Goal: Information Seeking & Learning: Learn about a topic

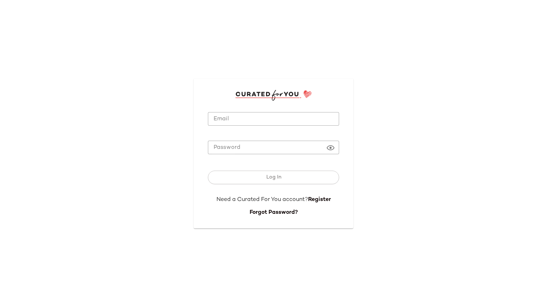
click at [250, 130] on div at bounding box center [273, 130] width 131 height 5
click at [257, 117] on input "Email" at bounding box center [273, 119] width 131 height 14
type input "**********"
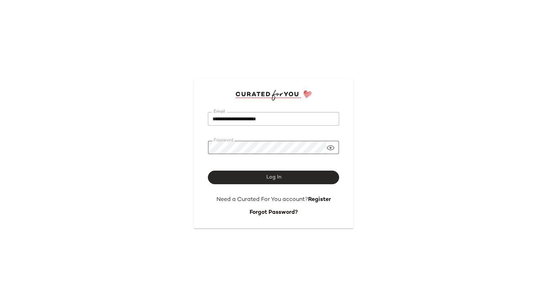
click at [244, 177] on button "Log In" at bounding box center [273, 178] width 131 height 14
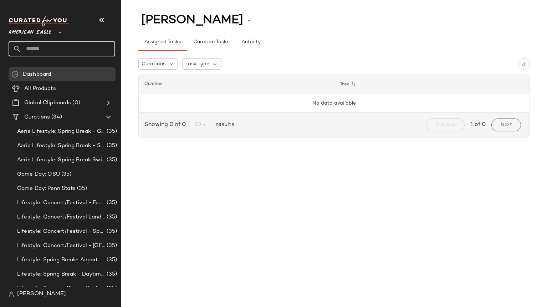
click at [64, 45] on input "text" at bounding box center [68, 48] width 94 height 15
click at [45, 32] on span "American Eagle" at bounding box center [30, 30] width 43 height 13
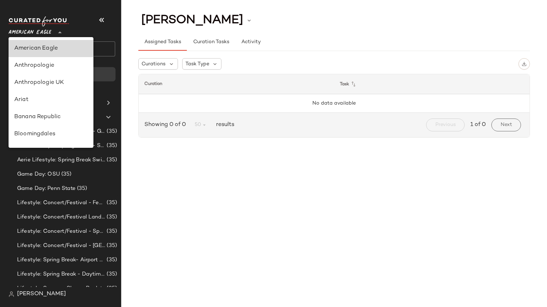
scroll to position [162, 0]
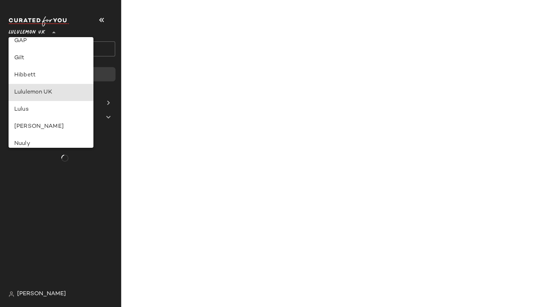
type input "**"
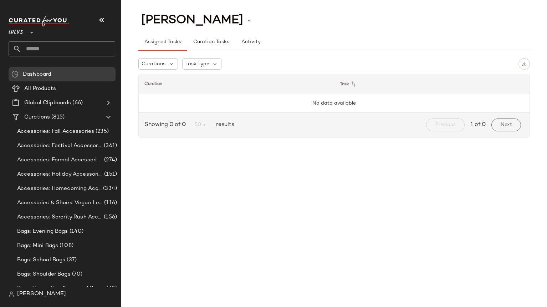
click at [35, 45] on input "text" at bounding box center [68, 48] width 94 height 15
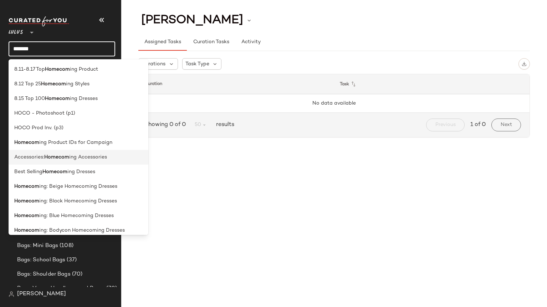
type input "*******"
click at [78, 158] on span "ing Accessories" at bounding box center [88, 156] width 38 height 7
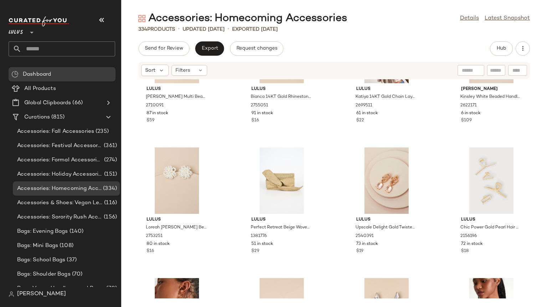
scroll to position [1118, 0]
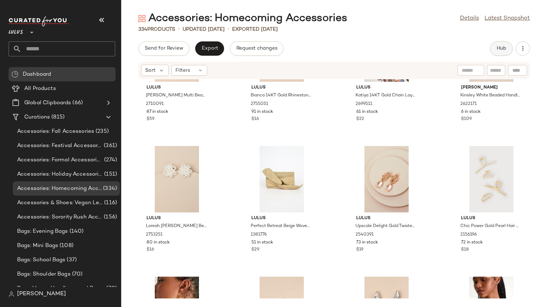
click at [502, 48] on span "Hub" at bounding box center [502, 49] width 10 height 6
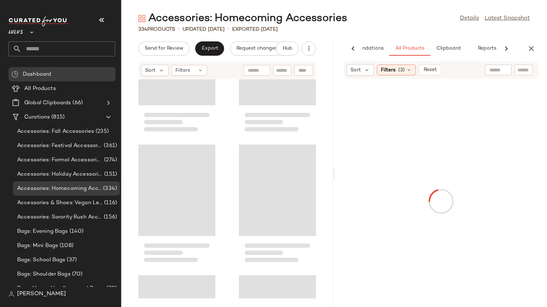
scroll to position [2350, 0]
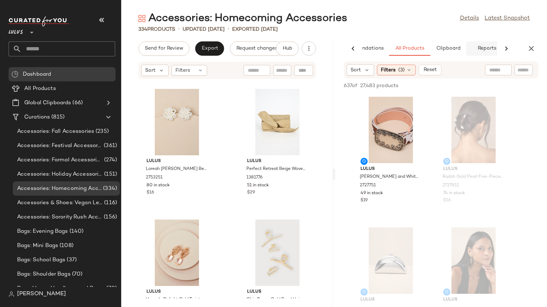
click at [490, 48] on button "Reports" at bounding box center [486, 48] width 41 height 14
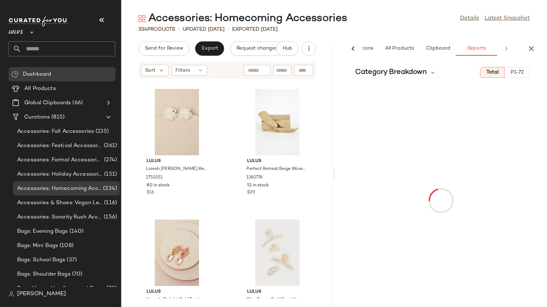
scroll to position [0, 46]
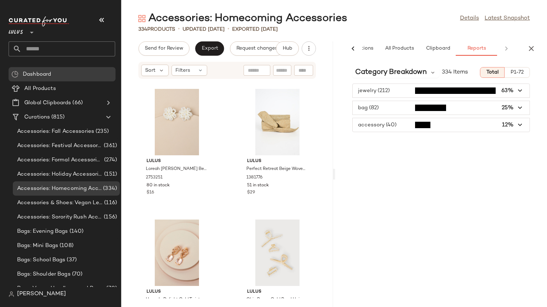
click at [384, 125] on span "button" at bounding box center [441, 125] width 177 height 14
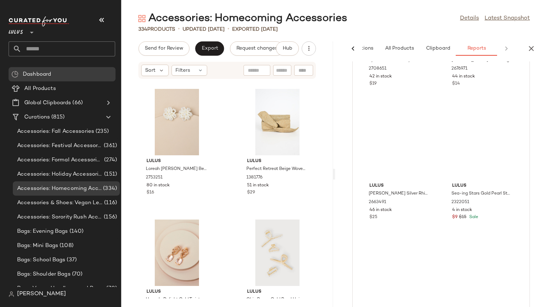
scroll to position [1105, 0]
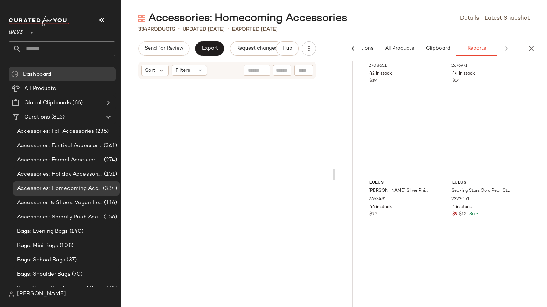
scroll to position [4440, 0]
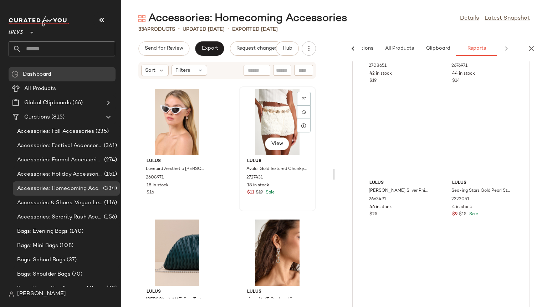
click at [297, 183] on div "18 in stock" at bounding box center [277, 185] width 61 height 6
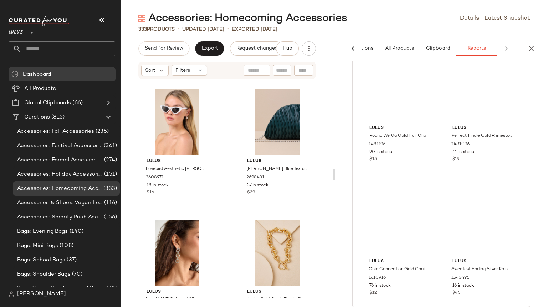
scroll to position [4370, 0]
click at [530, 46] on icon "button" at bounding box center [531, 48] width 9 height 9
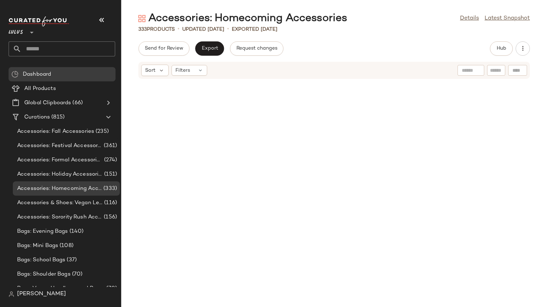
scroll to position [4309, 0]
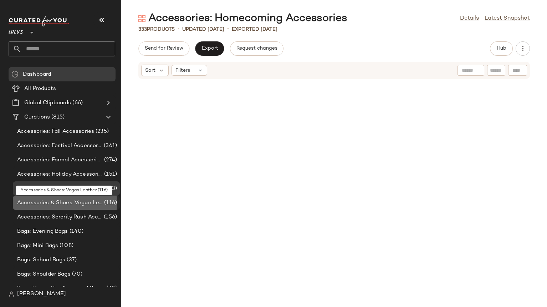
click at [54, 201] on span "Accessories & Shoes: Vegan Leather" at bounding box center [60, 203] width 86 height 8
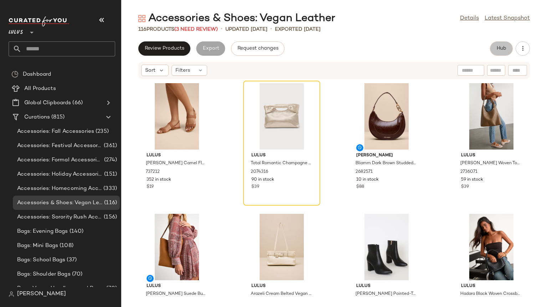
click at [498, 48] on span "Hub" at bounding box center [502, 49] width 10 height 6
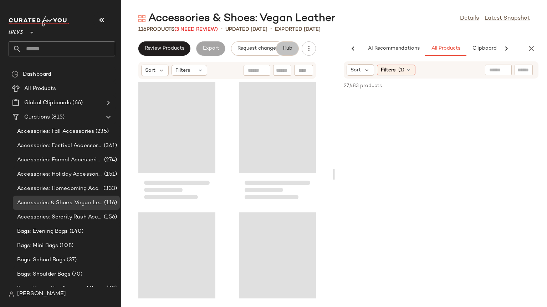
scroll to position [0, 46]
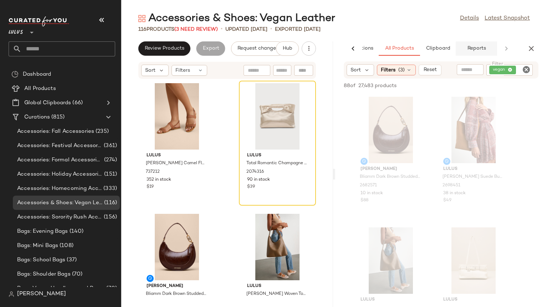
click at [482, 50] on span "Reports" at bounding box center [476, 49] width 19 height 6
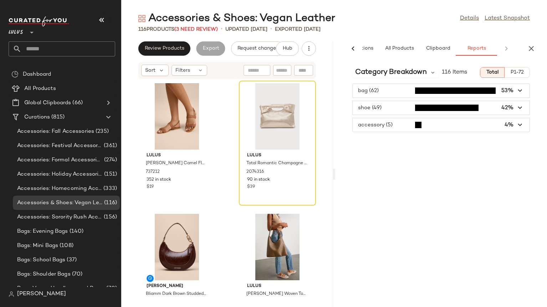
click at [363, 125] on span "button" at bounding box center [441, 125] width 177 height 14
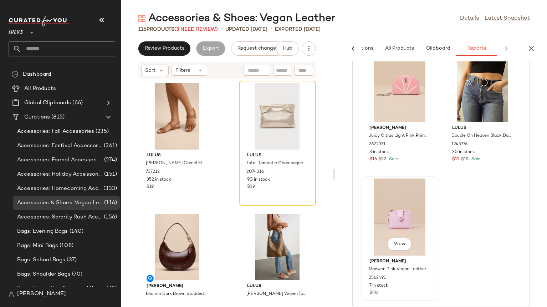
scroll to position [492, 0]
click at [60, 217] on span "Accessories: Sorority Rush Accessories" at bounding box center [59, 217] width 85 height 8
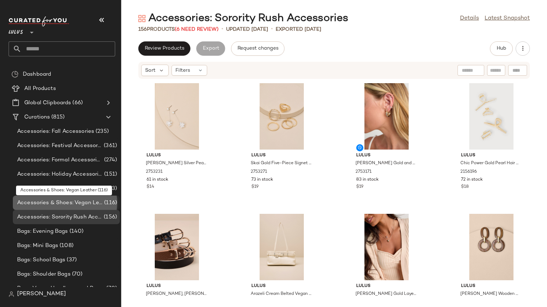
click at [72, 200] on span "Accessories & Shoes: Vegan Leather" at bounding box center [60, 203] width 86 height 8
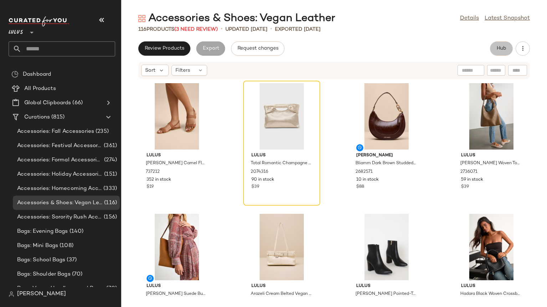
click at [497, 47] on span "Hub" at bounding box center [502, 49] width 10 height 6
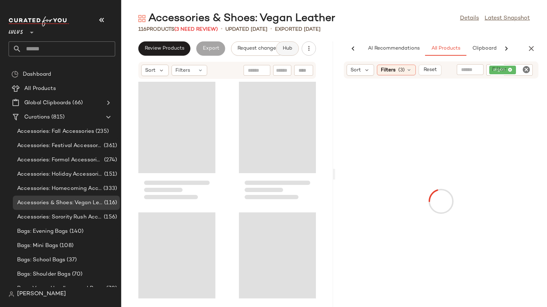
scroll to position [0, 36]
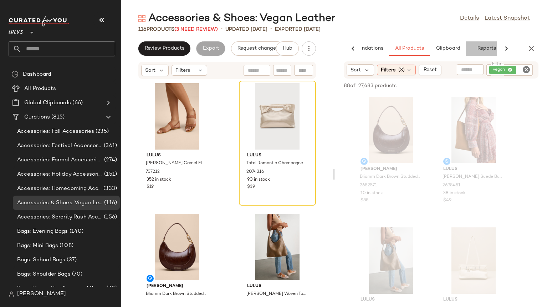
click at [490, 50] on button "Reports" at bounding box center [486, 48] width 41 height 14
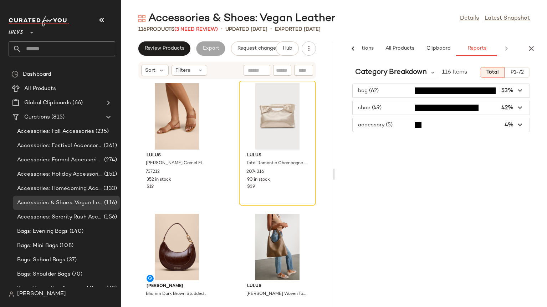
scroll to position [0, 46]
click at [385, 124] on span "button" at bounding box center [441, 125] width 177 height 14
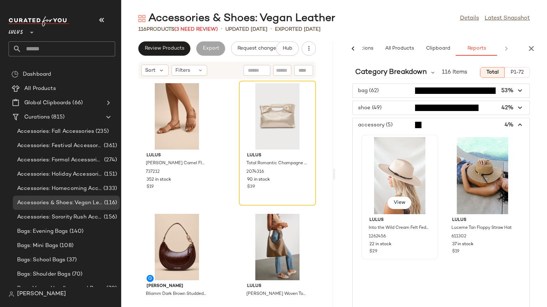
click at [431, 176] on div "View" at bounding box center [400, 175] width 72 height 77
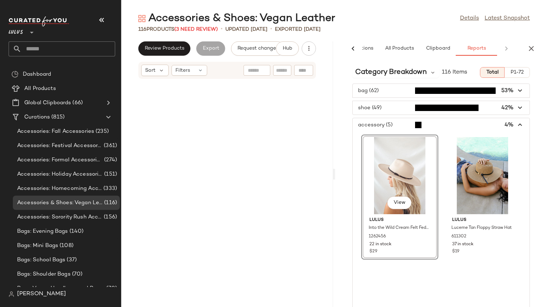
scroll to position [653, 0]
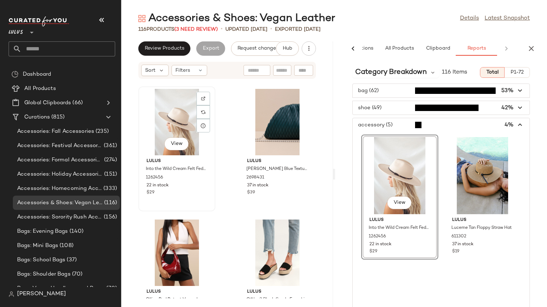
click at [186, 188] on div "22 in stock" at bounding box center [177, 185] width 61 height 6
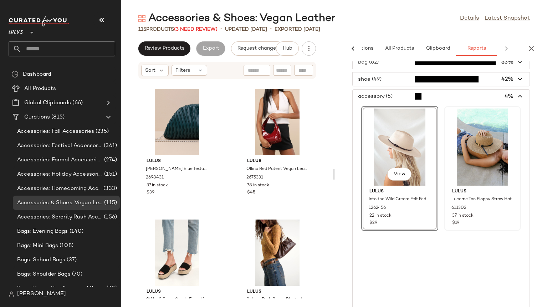
scroll to position [34, 0]
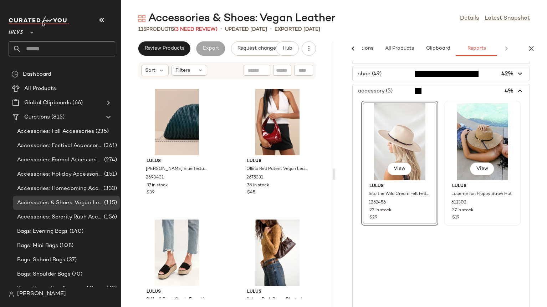
click at [447, 180] on div "View" at bounding box center [483, 141] width 72 height 77
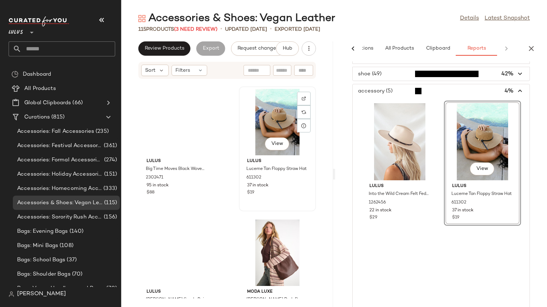
click at [290, 187] on div "37 in stock" at bounding box center [277, 185] width 61 height 6
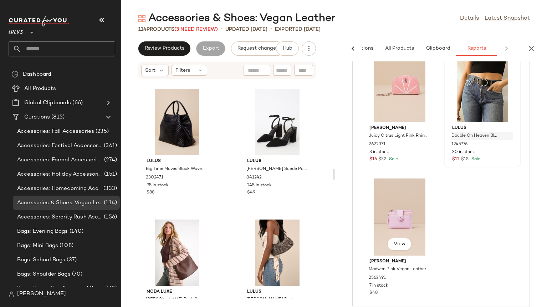
scroll to position [492, 0]
click at [45, 45] on input "text" at bounding box center [68, 48] width 94 height 15
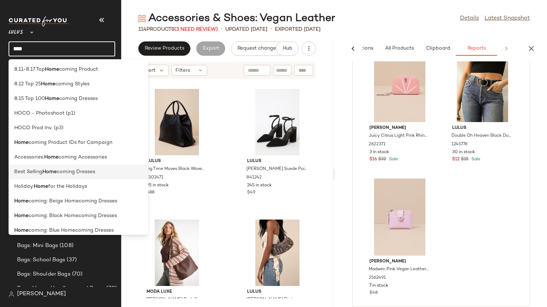
type input "****"
click at [46, 171] on b "Home" at bounding box center [49, 171] width 14 height 7
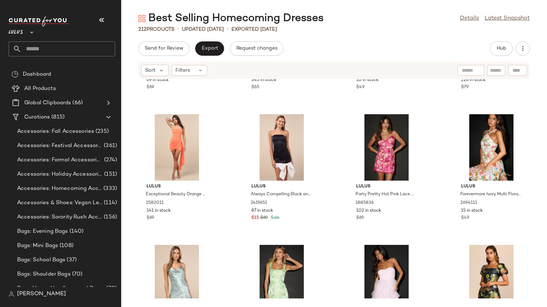
scroll to position [2719, 0]
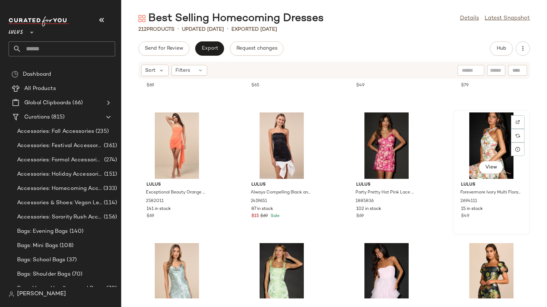
click at [491, 140] on div "View" at bounding box center [492, 145] width 72 height 66
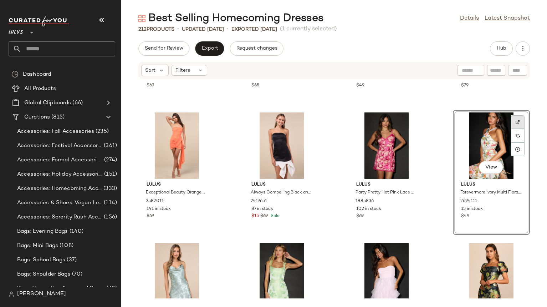
click at [512, 129] on div at bounding box center [518, 136] width 14 height 14
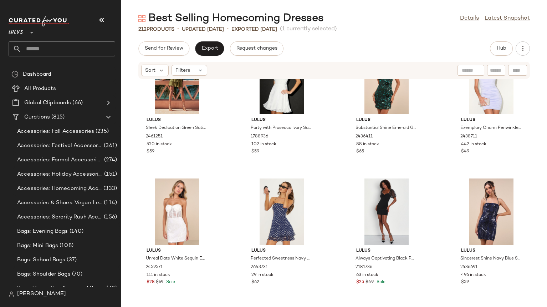
scroll to position [3320, 0]
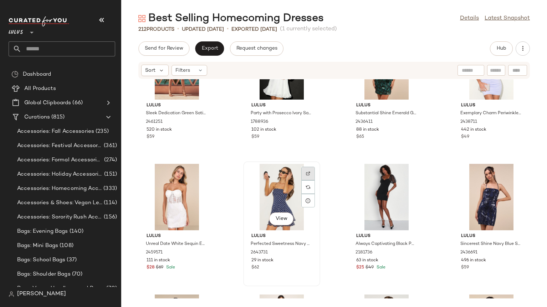
click at [307, 173] on img at bounding box center [308, 173] width 4 height 4
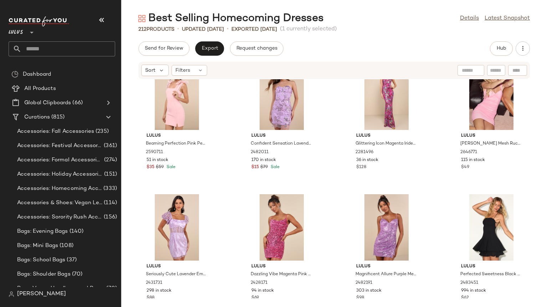
scroll to position [4998, 0]
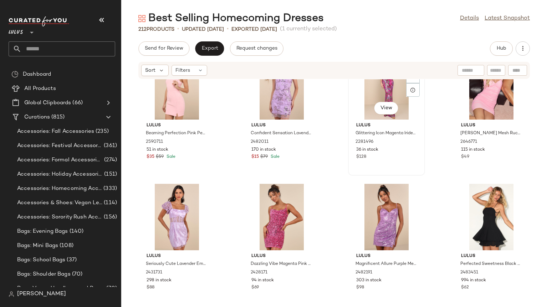
click at [351, 111] on div "View" at bounding box center [387, 86] width 72 height 66
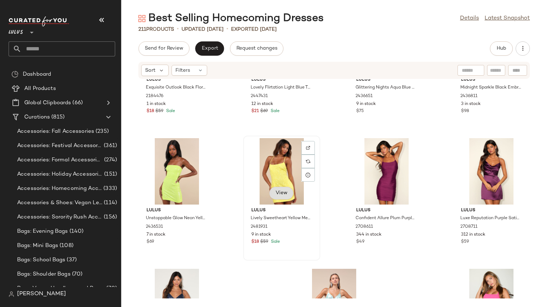
scroll to position [6604, 0]
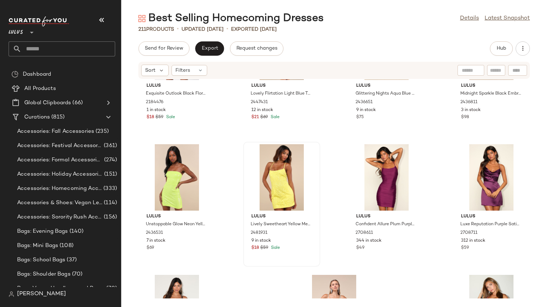
drag, startPoint x: 128, startPoint y: 136, endPoint x: 137, endPoint y: 136, distance: 8.9
click at [137, 136] on div "Lulus Exquisite Outlook Black Floral Jacquard Satin Lace-Up Mini Dress 2184476 …" at bounding box center [334, 188] width 426 height 219
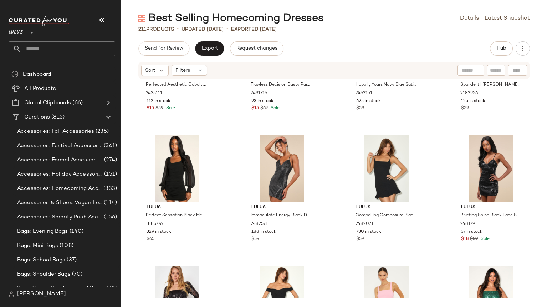
scroll to position [5851, 0]
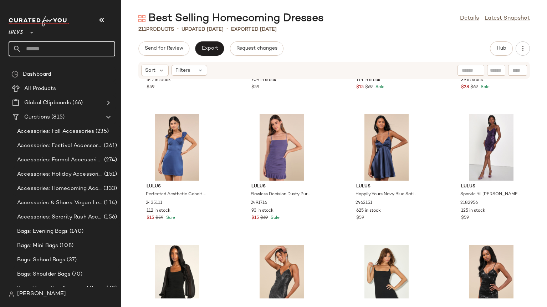
click at [52, 46] on input "text" at bounding box center [68, 48] width 94 height 15
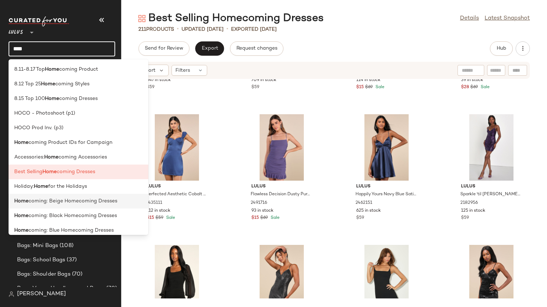
type input "****"
click at [78, 203] on span "coming: Beige Homecoming Dresses" at bounding box center [73, 200] width 89 height 7
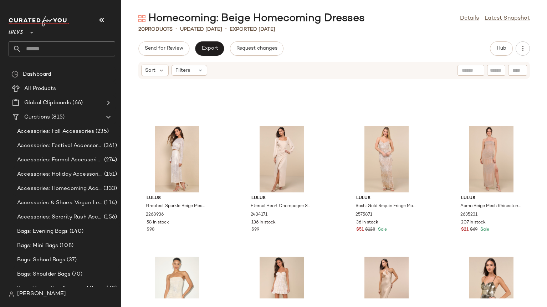
scroll to position [321, 0]
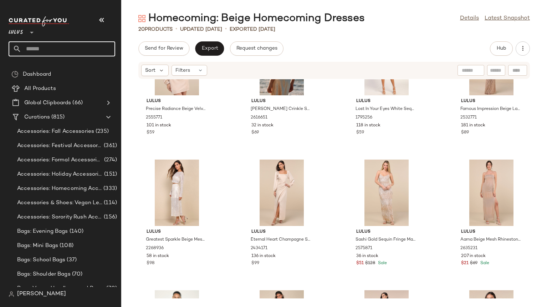
click at [59, 50] on input "text" at bounding box center [68, 48] width 94 height 15
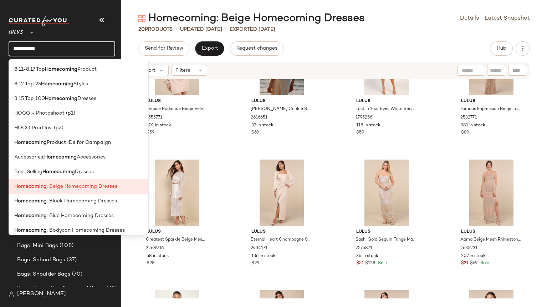
type input "**********"
click at [538, 105] on div "Lulus Precise Radiance Beige Velvet Sequin Long Sleeve Mini Dress 2555771 101 i…" at bounding box center [334, 188] width 426 height 219
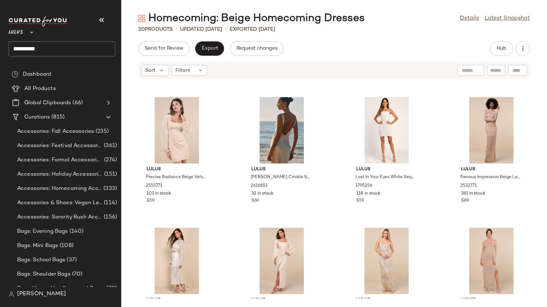
scroll to position [254, 0]
